Goal: Task Accomplishment & Management: Manage account settings

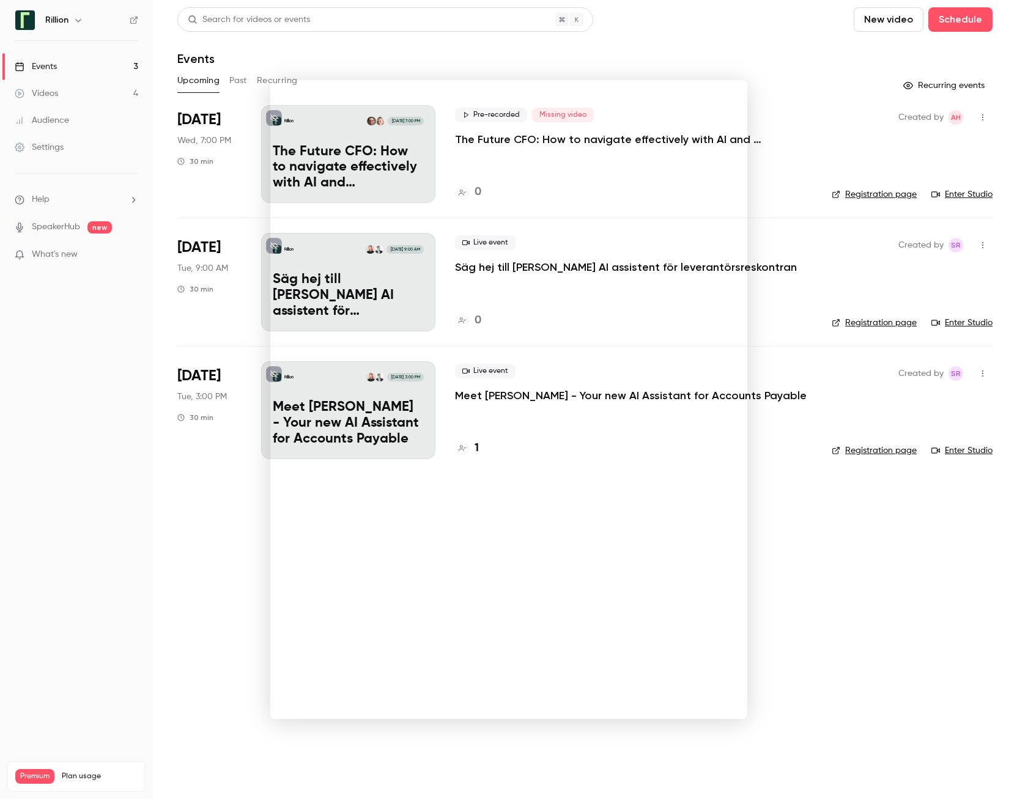
click at [155, 322] on div at bounding box center [508, 399] width 1017 height 799
click at [43, 65] on div "Events" at bounding box center [36, 67] width 42 height 12
click at [532, 298] on div "Live event Säg hej till [PERSON_NAME] AI assistent för leverantörsreskontran 0" at bounding box center [633, 282] width 357 height 98
click at [304, 284] on p "Säg hej till [PERSON_NAME] AI assistent för leverantörsreskontran" at bounding box center [348, 295] width 151 height 47
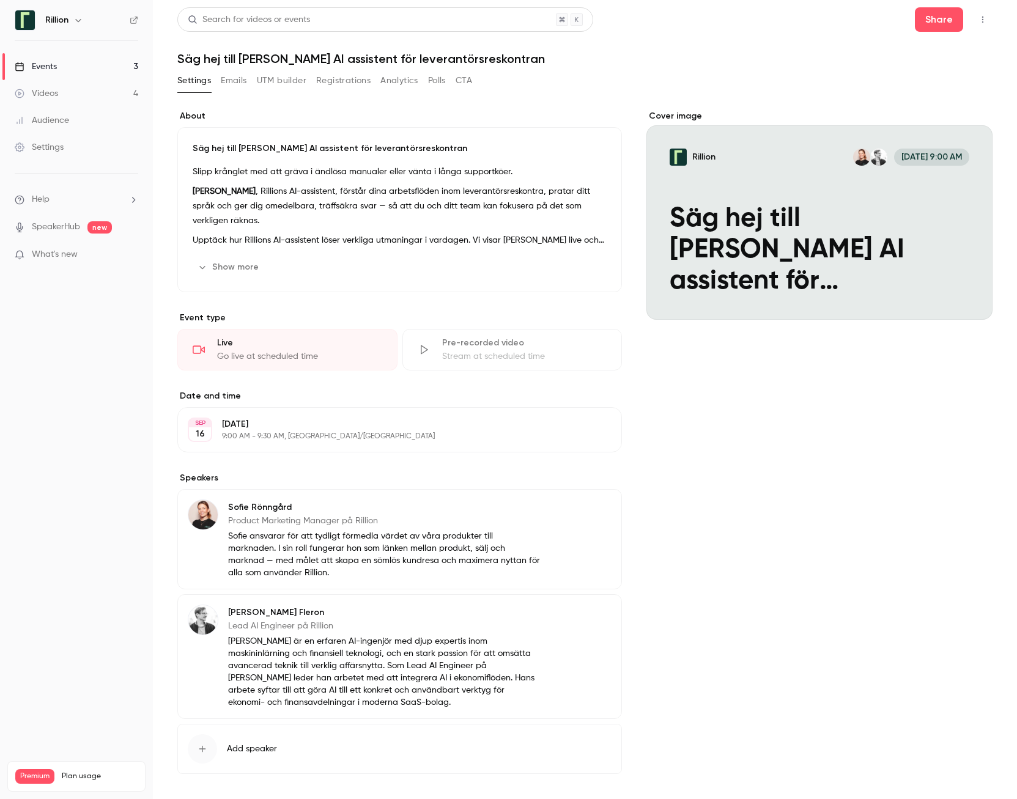
click at [978, 20] on icon "button" at bounding box center [983, 19] width 10 height 9
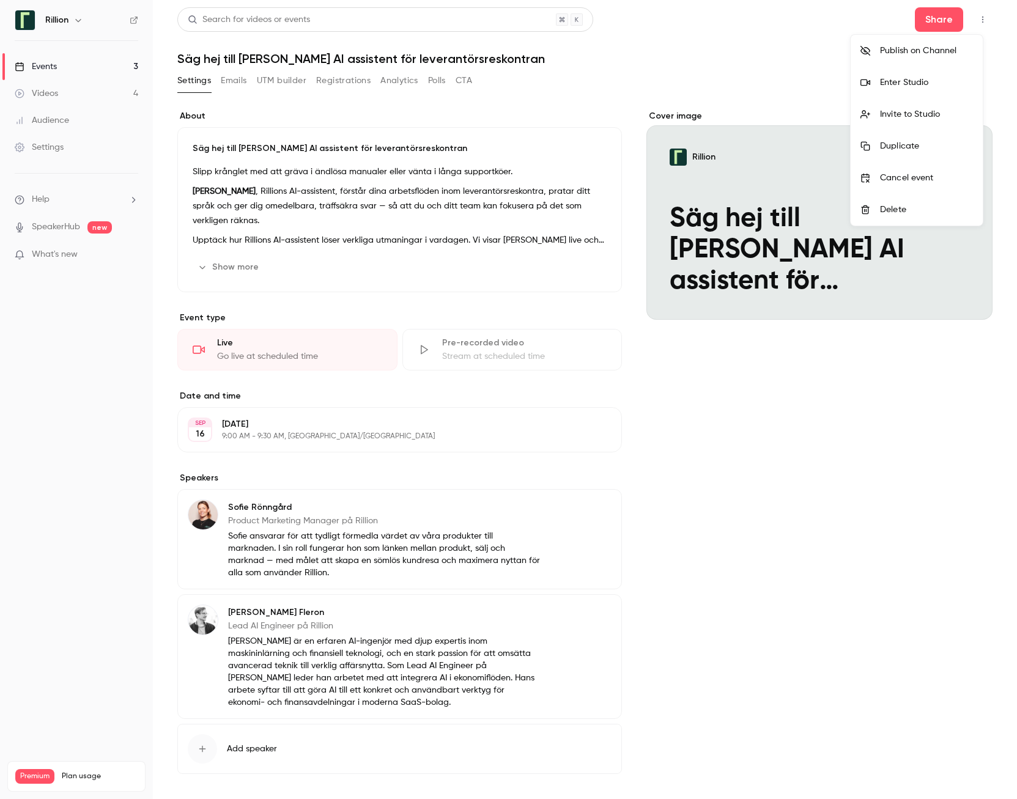
click at [704, 53] on div at bounding box center [508, 399] width 1017 height 799
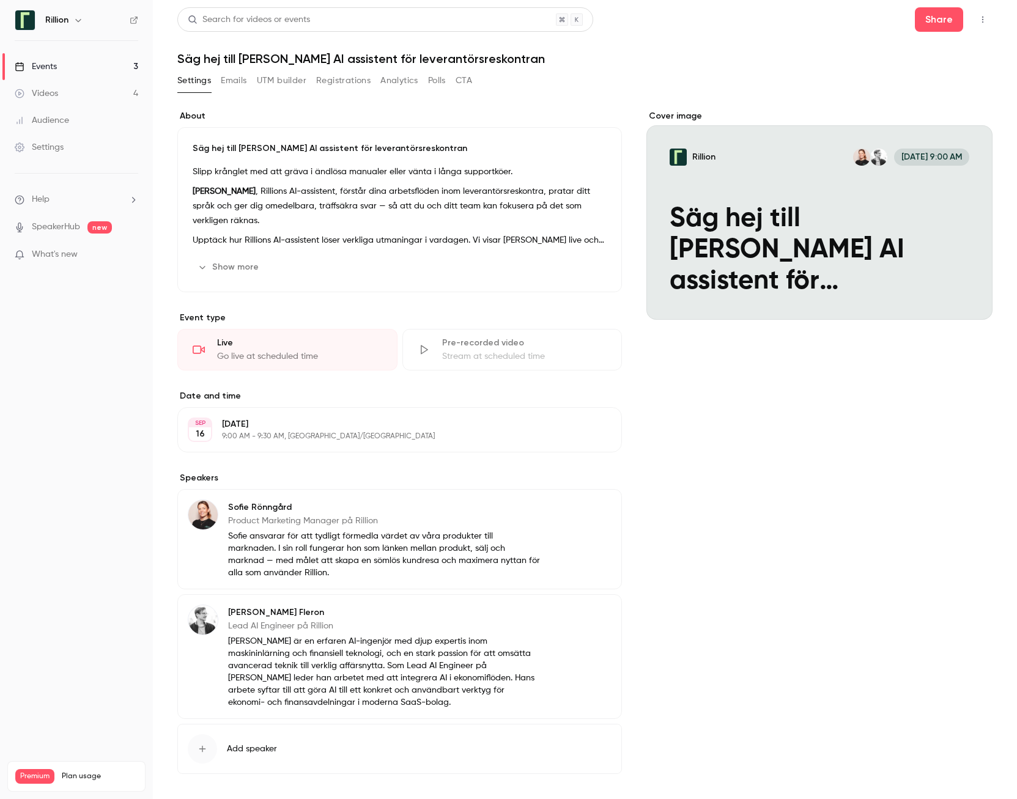
click at [591, 511] on button "Edit" at bounding box center [589, 510] width 45 height 20
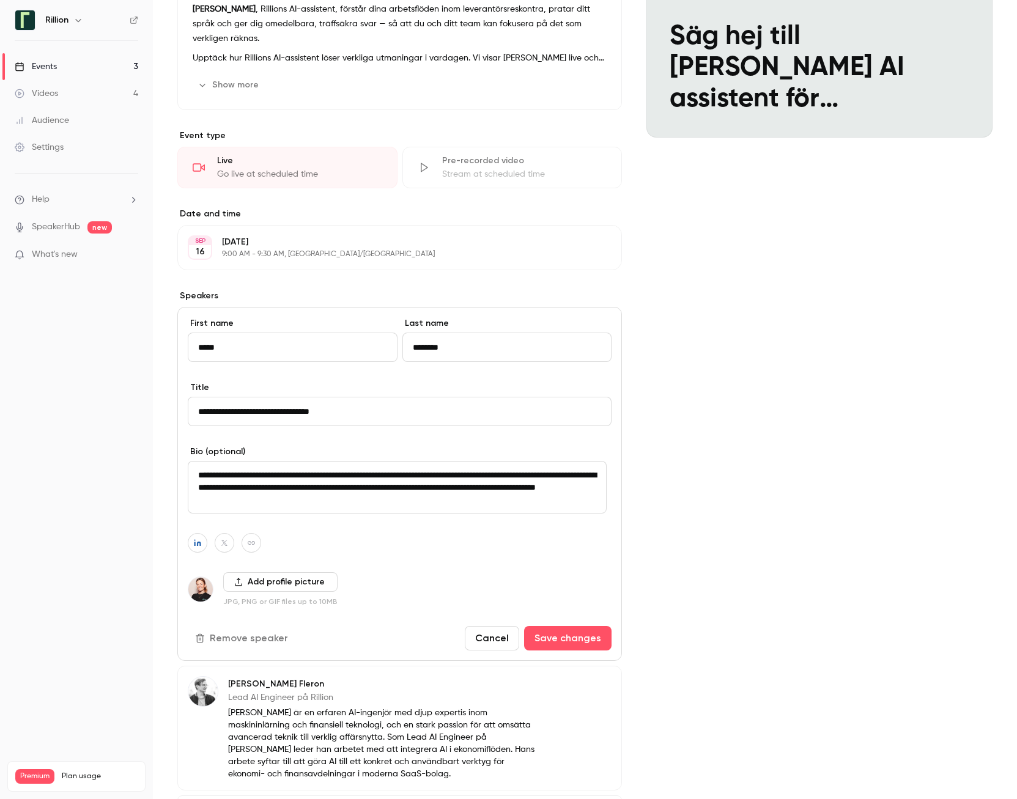
scroll to position [183, 0]
click at [481, 638] on button "Cancel" at bounding box center [492, 637] width 54 height 24
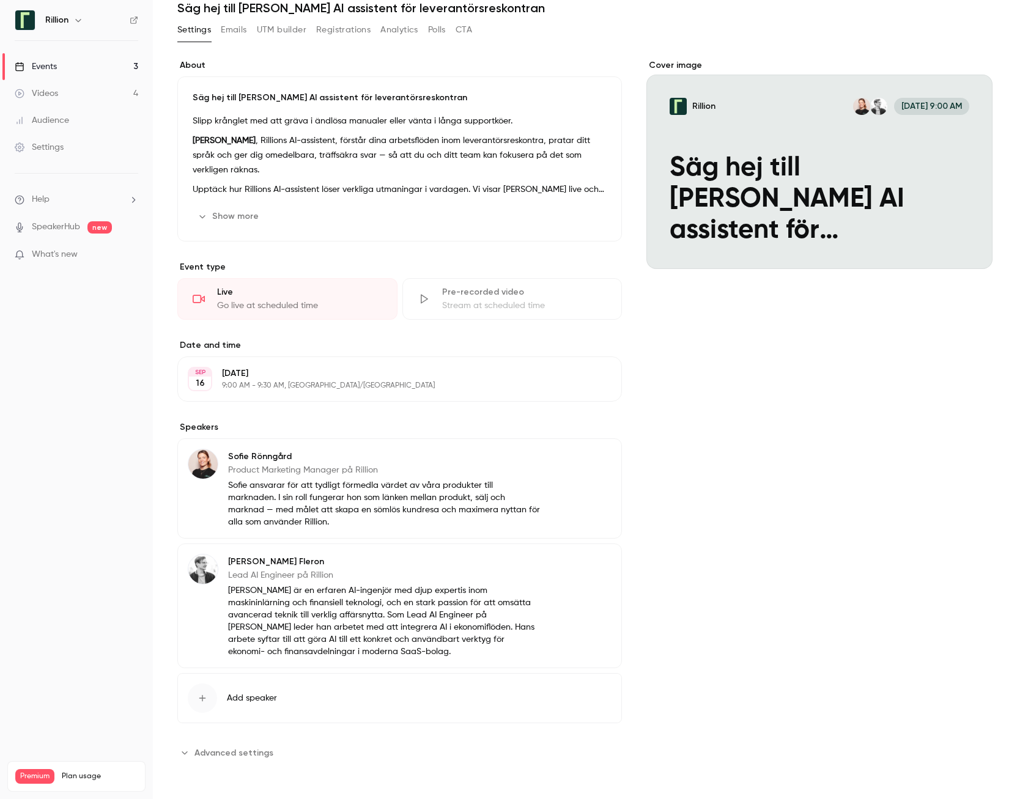
click at [232, 751] on span "Advanced settings" at bounding box center [233, 753] width 79 height 13
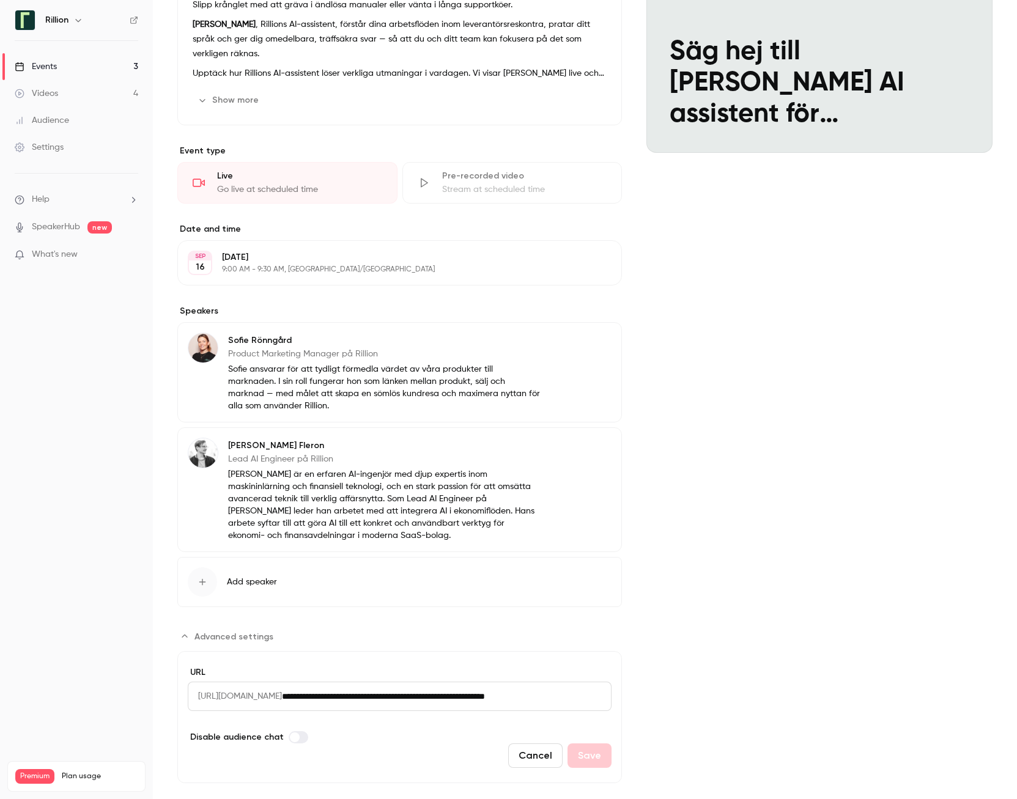
scroll to position [188, 0]
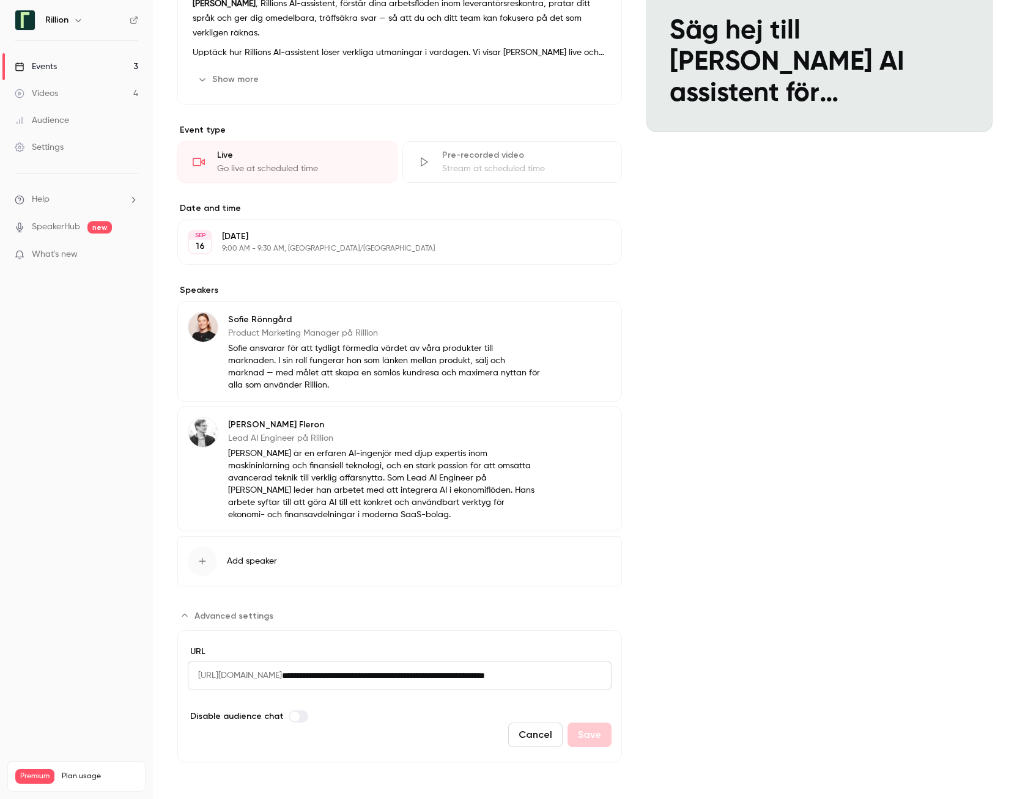
click at [521, 734] on button "Cancel" at bounding box center [535, 735] width 54 height 24
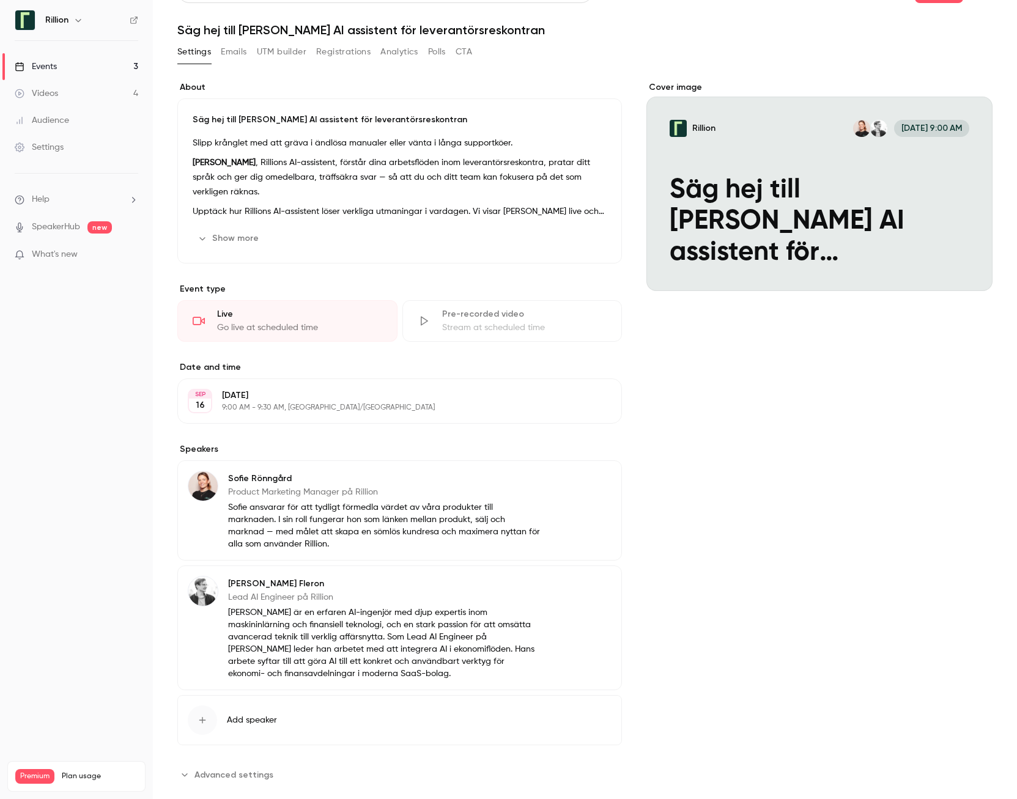
scroll to position [0, 0]
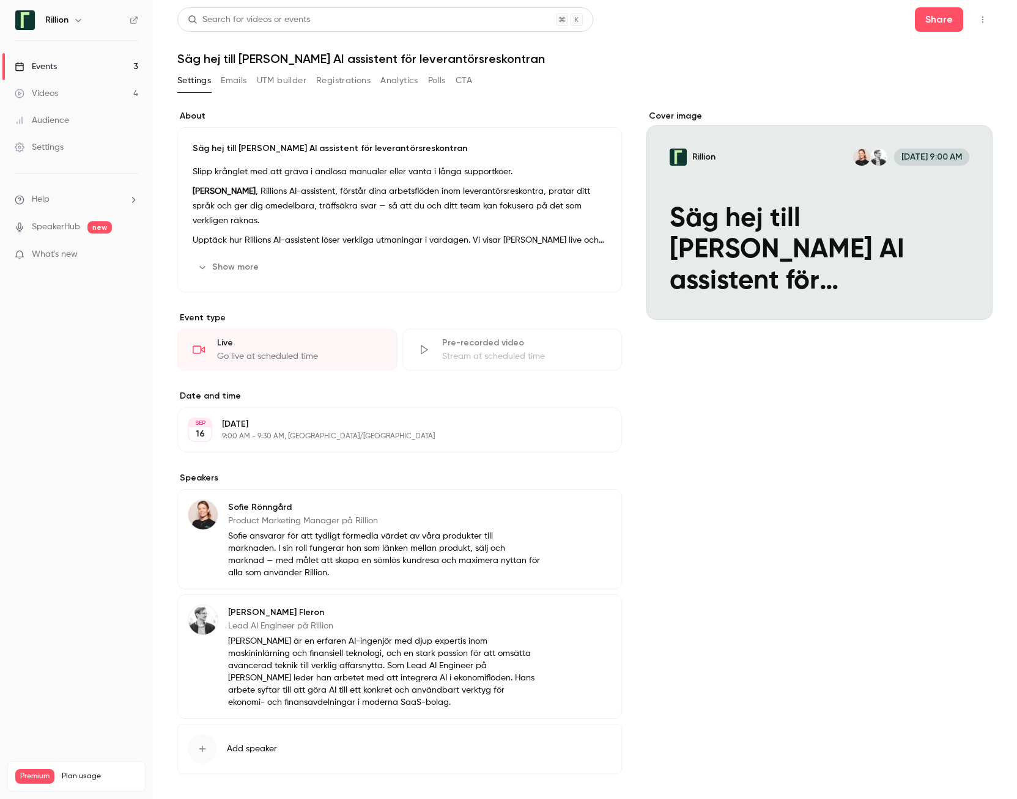
click at [242, 80] on button "Emails" at bounding box center [234, 81] width 26 height 20
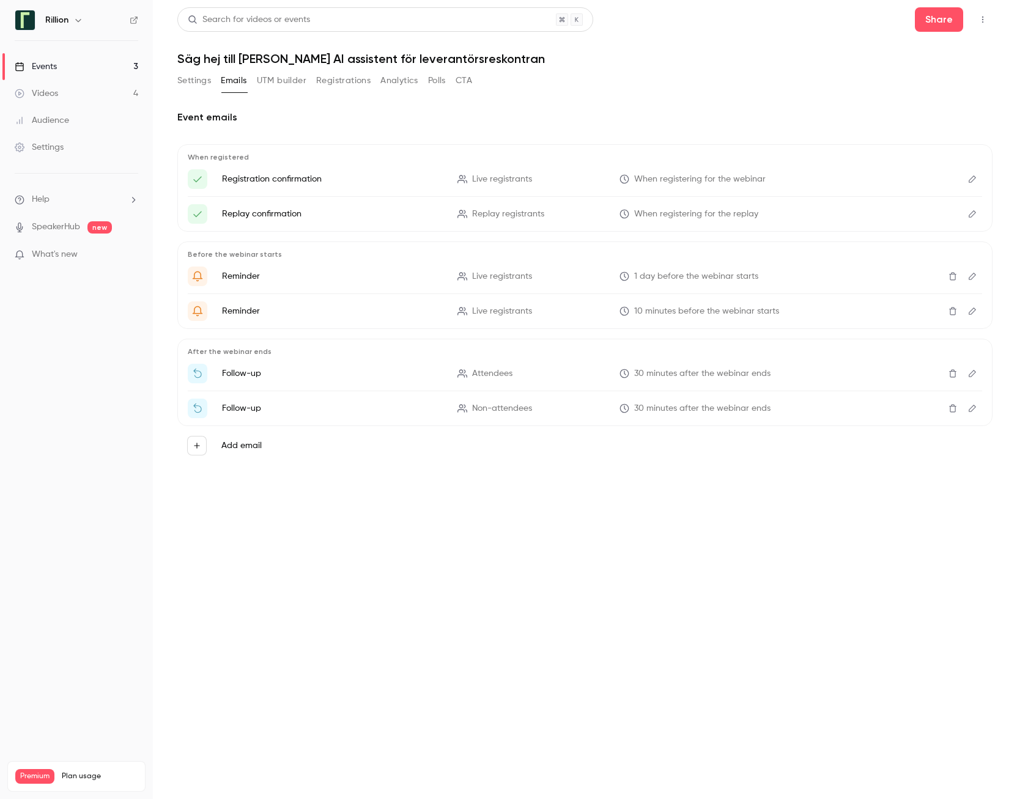
click at [328, 82] on button "Registrations" at bounding box center [343, 81] width 54 height 20
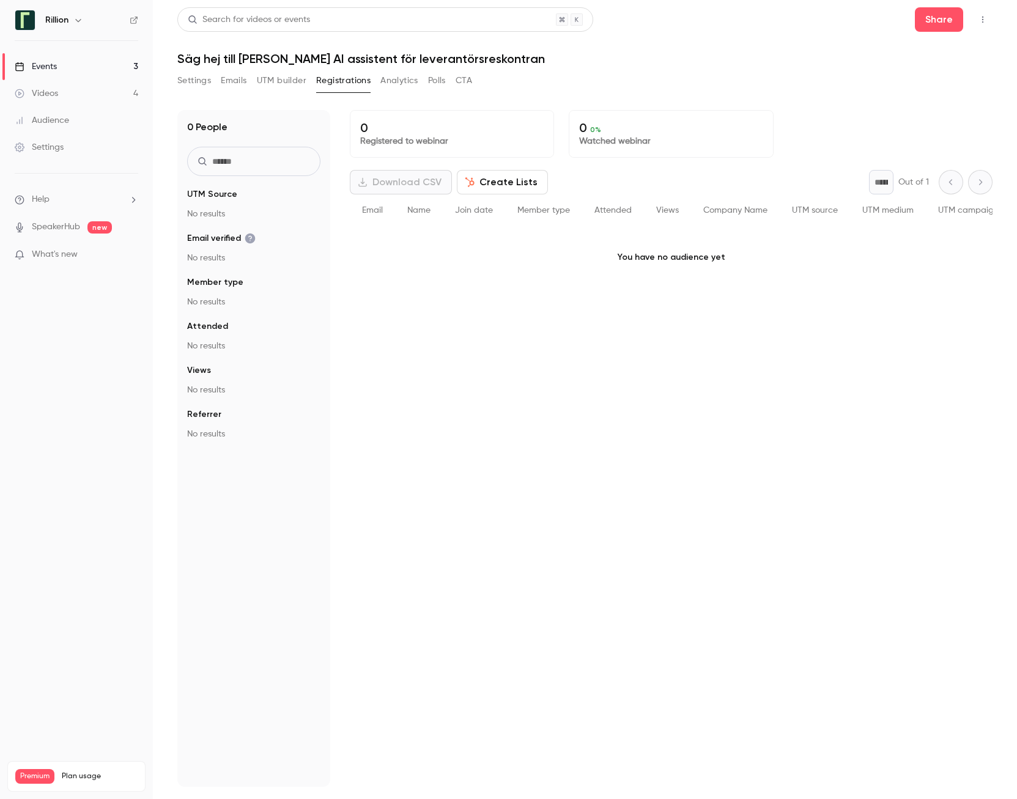
click at [194, 83] on button "Settings" at bounding box center [194, 81] width 34 height 20
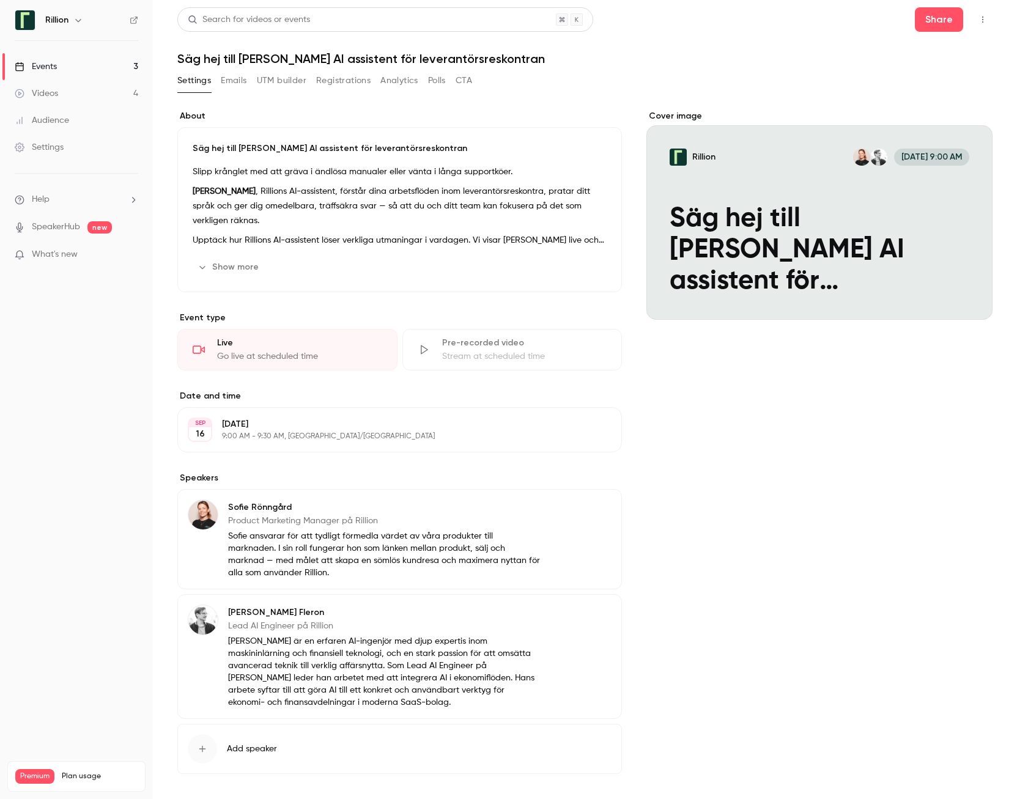
click at [45, 229] on link "SpeakerHub" at bounding box center [56, 227] width 48 height 13
